Goal: Check status: Check status

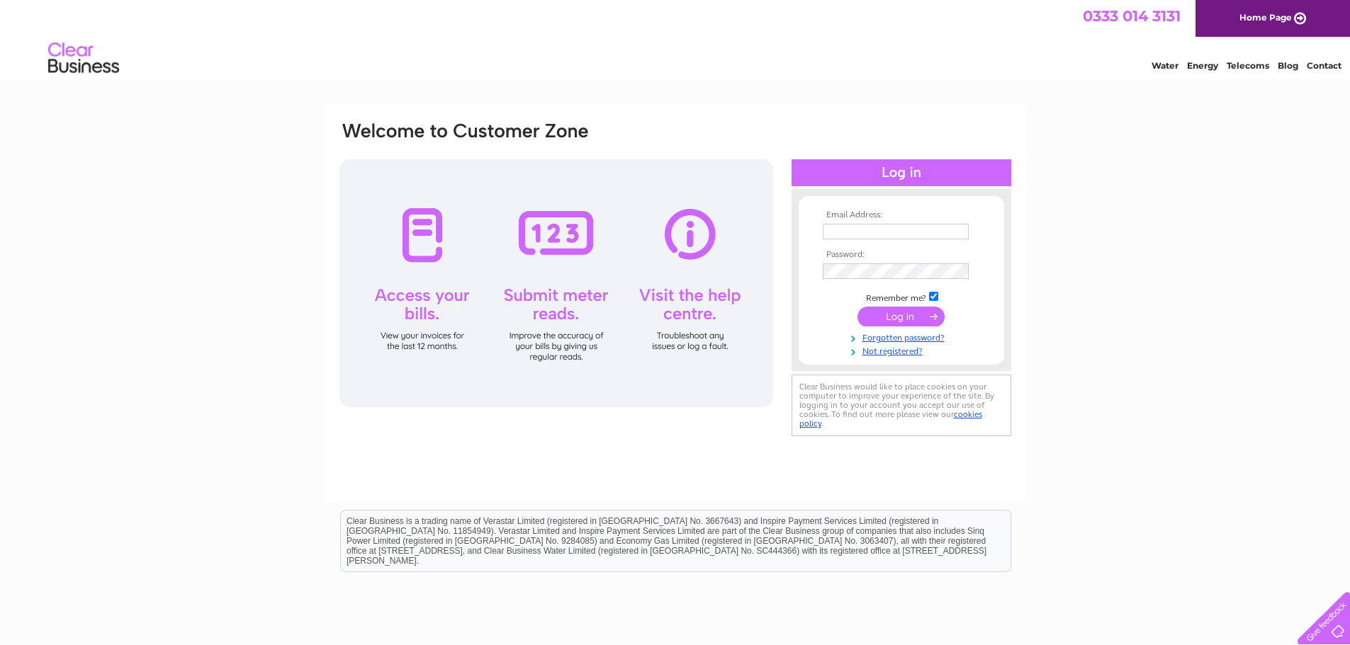
type input "[EMAIL_ADDRESS][DOMAIN_NAME]"
click at [721, 319] on input "submit" at bounding box center [900, 317] width 87 height 20
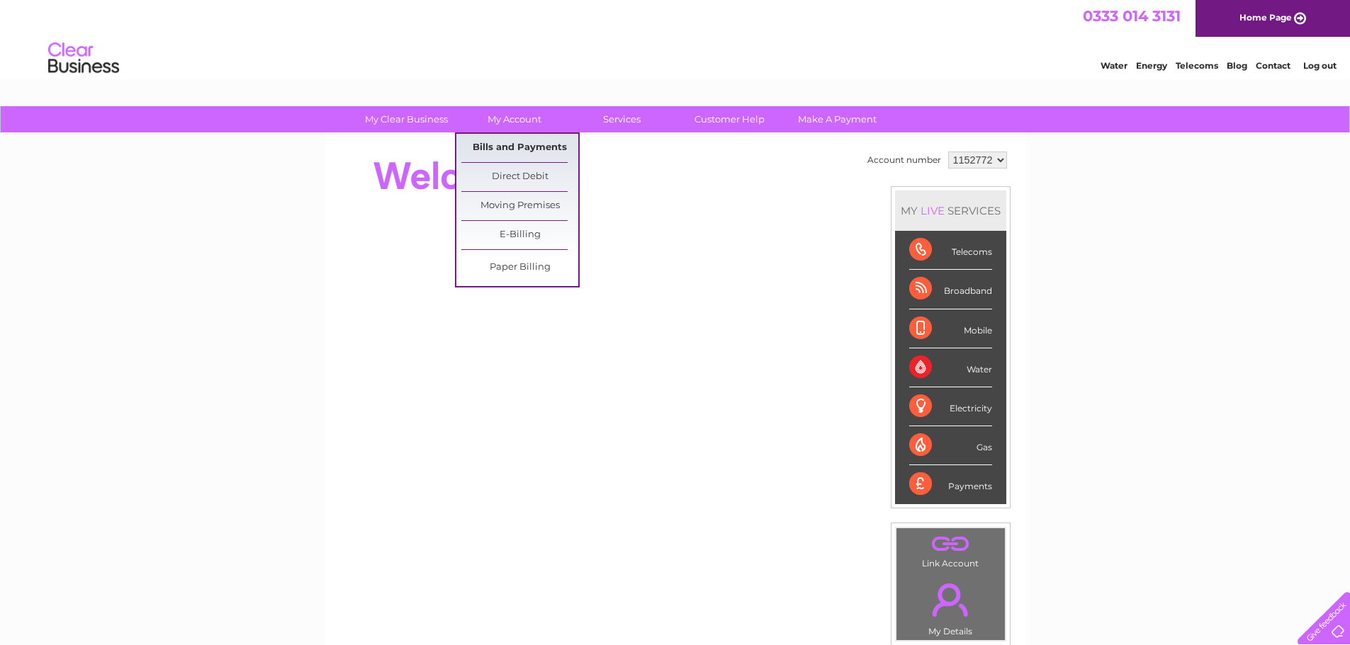
click at [516, 143] on link "Bills and Payments" at bounding box center [519, 148] width 117 height 28
